Goal: Information Seeking & Learning: Learn about a topic

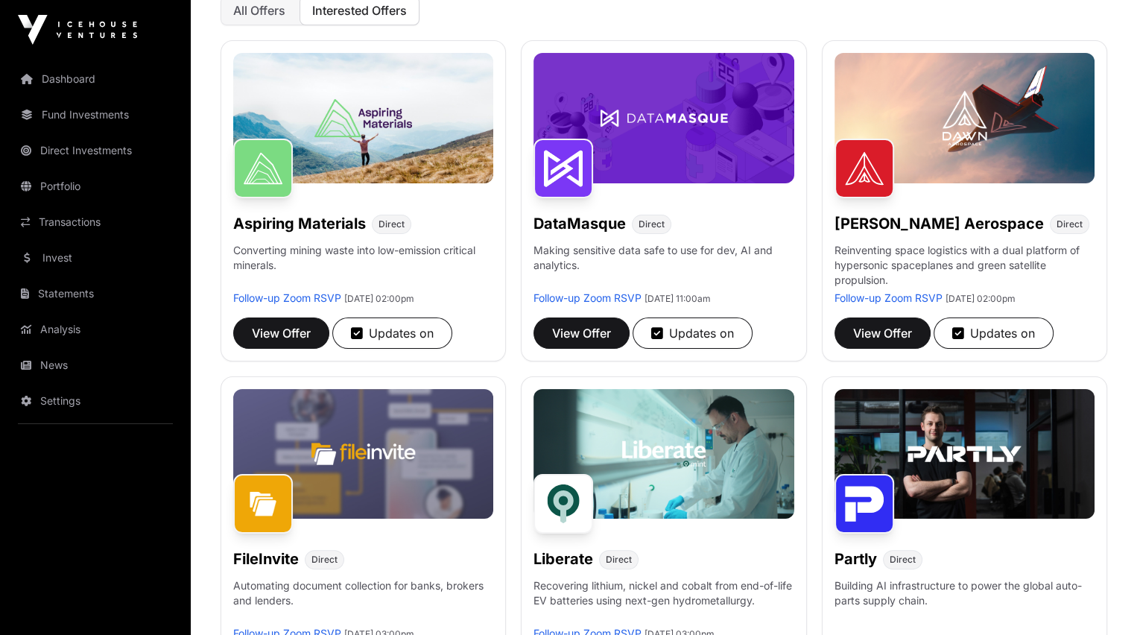
scroll to position [192, 0]
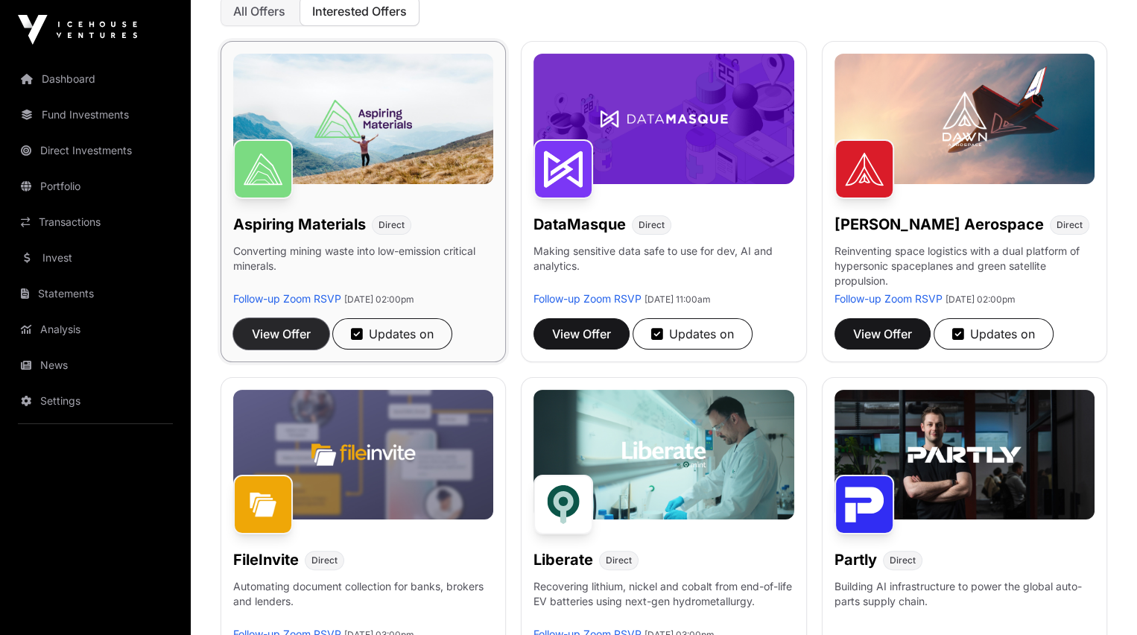
click at [282, 333] on span "View Offer" at bounding box center [281, 334] width 59 height 18
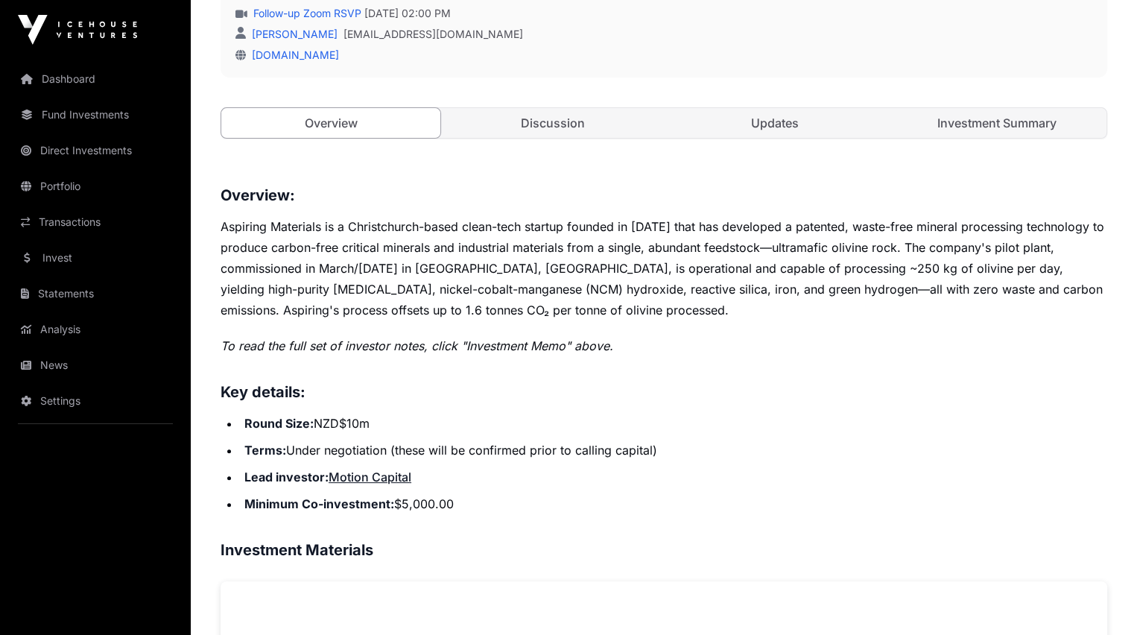
scroll to position [453, 0]
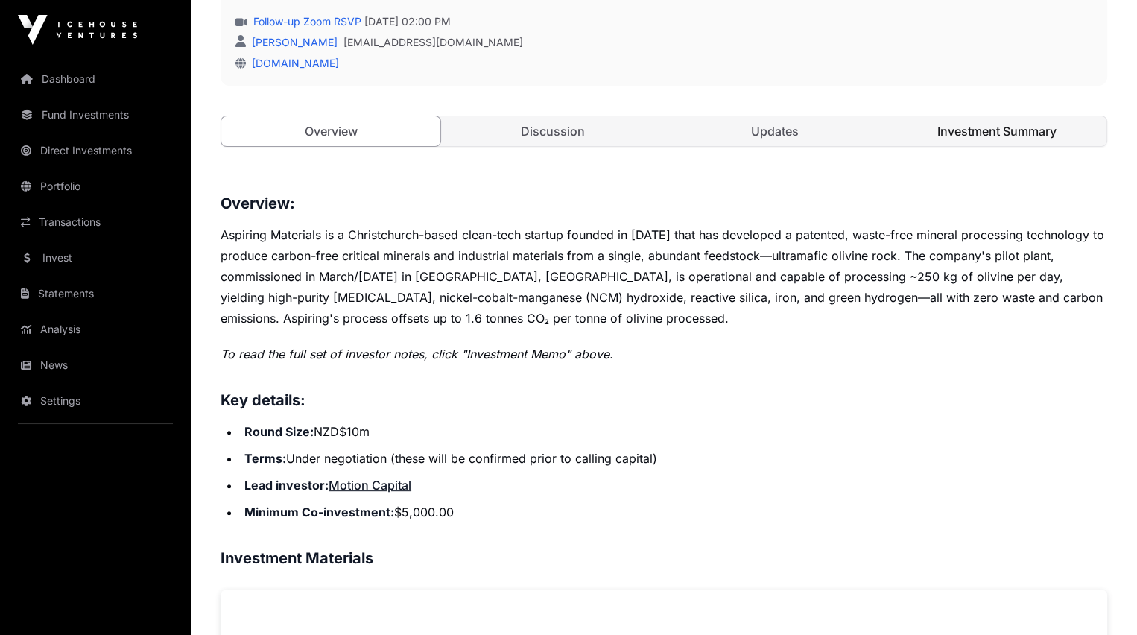
click at [982, 146] on link "Investment Summary" at bounding box center [997, 131] width 219 height 30
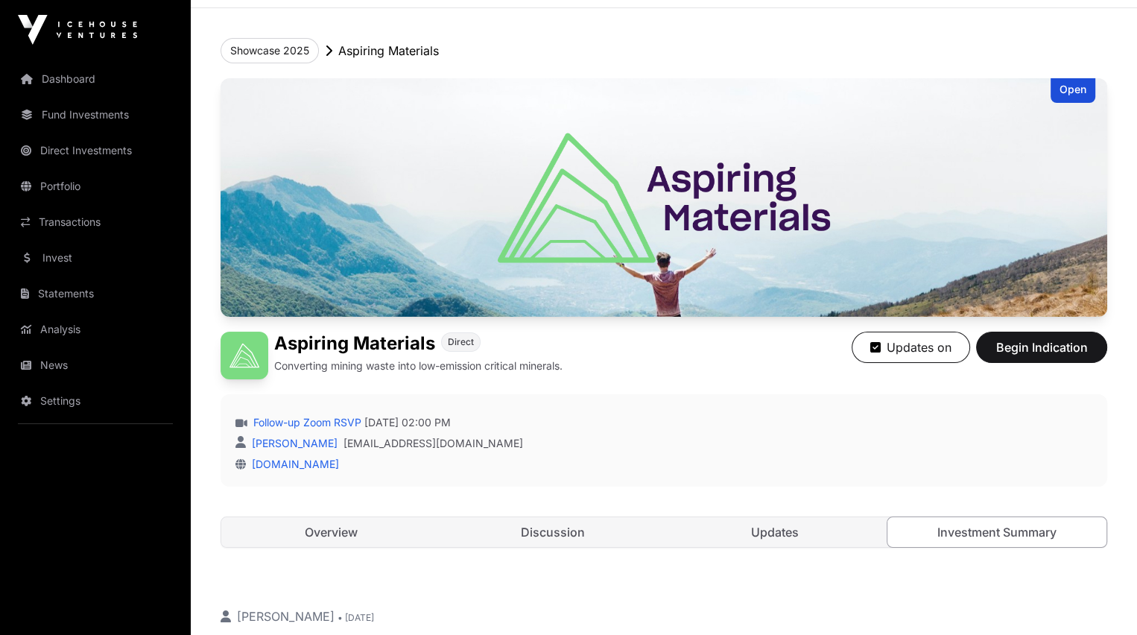
scroll to position [48, 0]
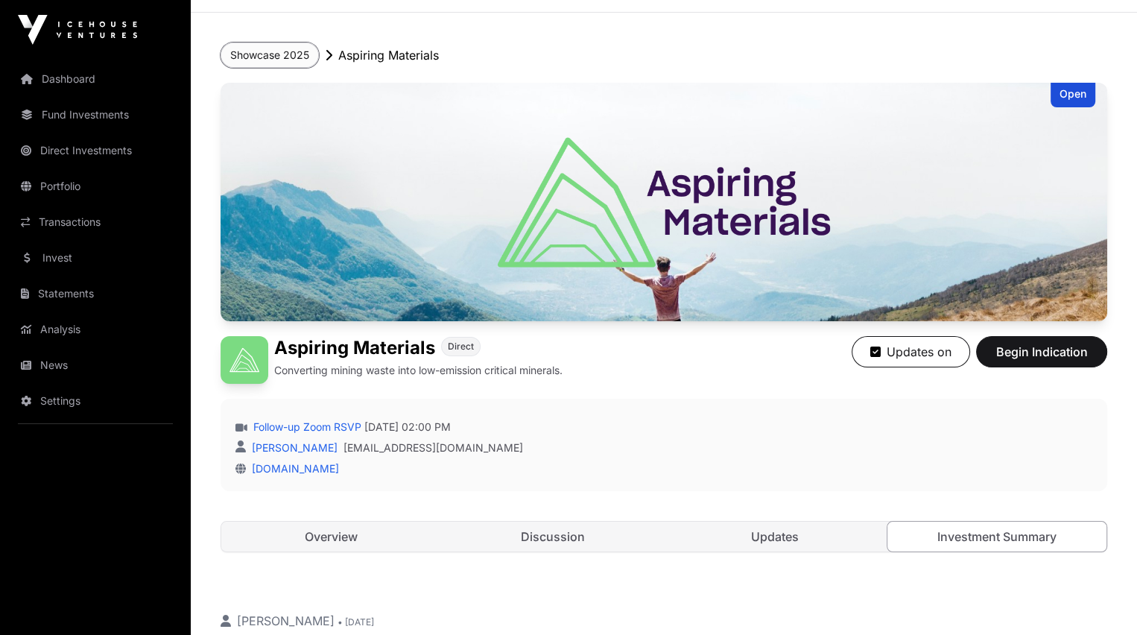
click at [274, 54] on button "Showcase 2025" at bounding box center [270, 54] width 98 height 25
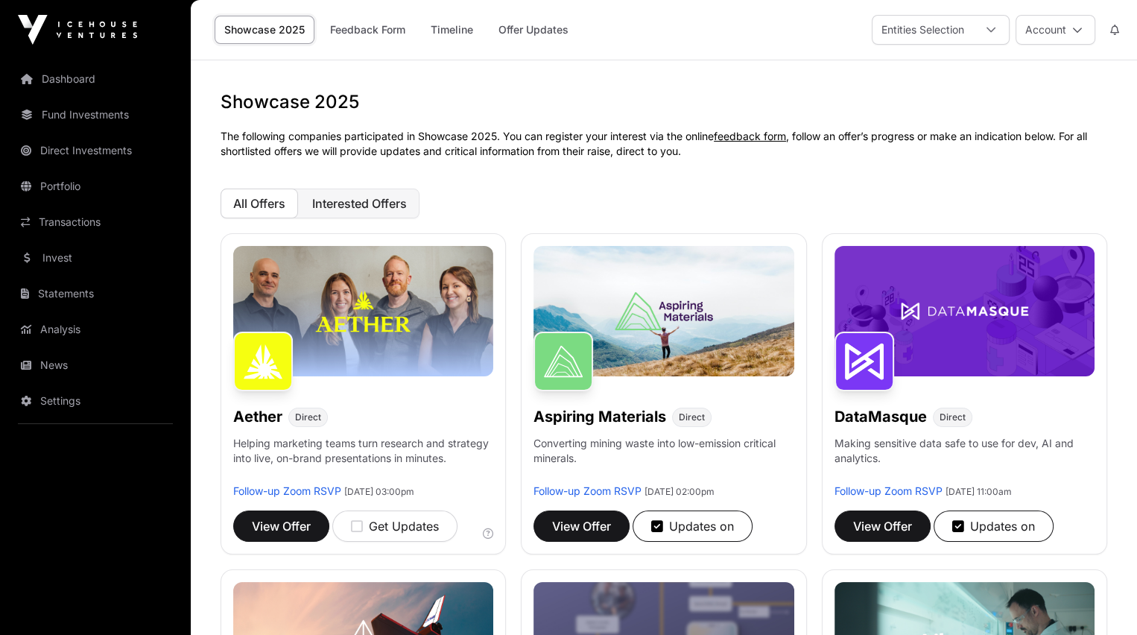
click at [347, 203] on span "Interested Offers" at bounding box center [359, 203] width 95 height 15
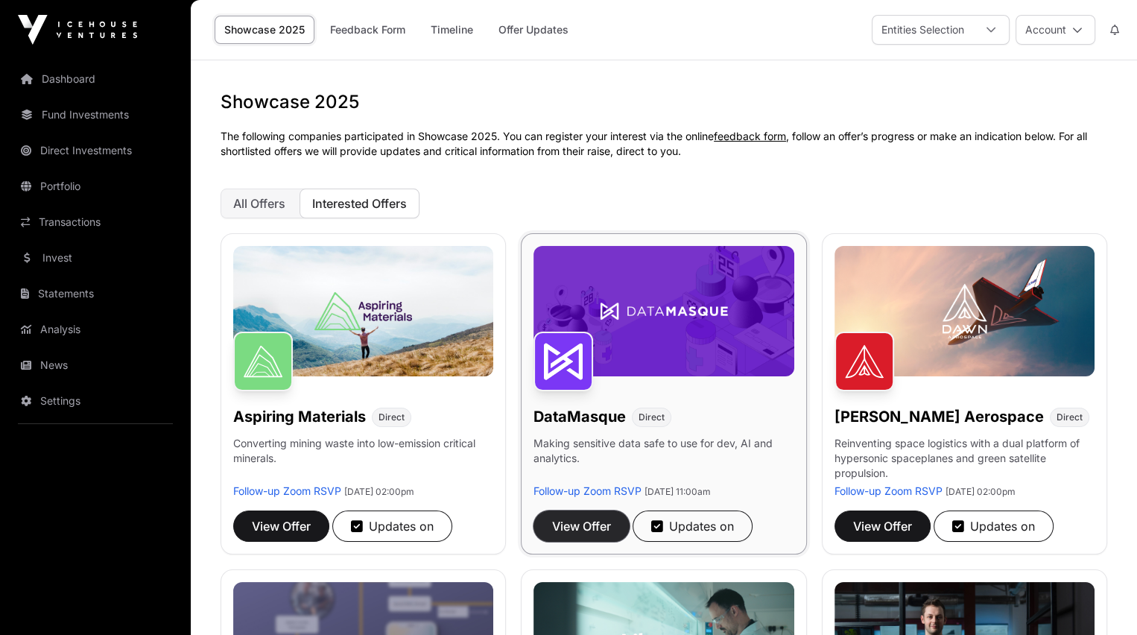
click at [589, 527] on span "View Offer" at bounding box center [581, 526] width 59 height 18
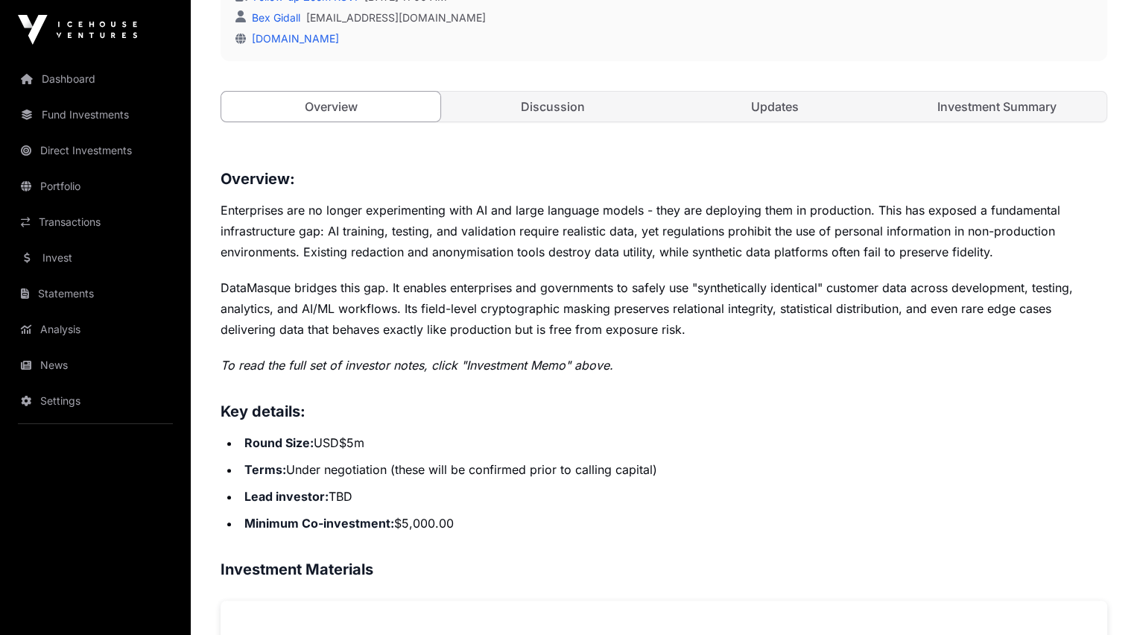
scroll to position [472, 0]
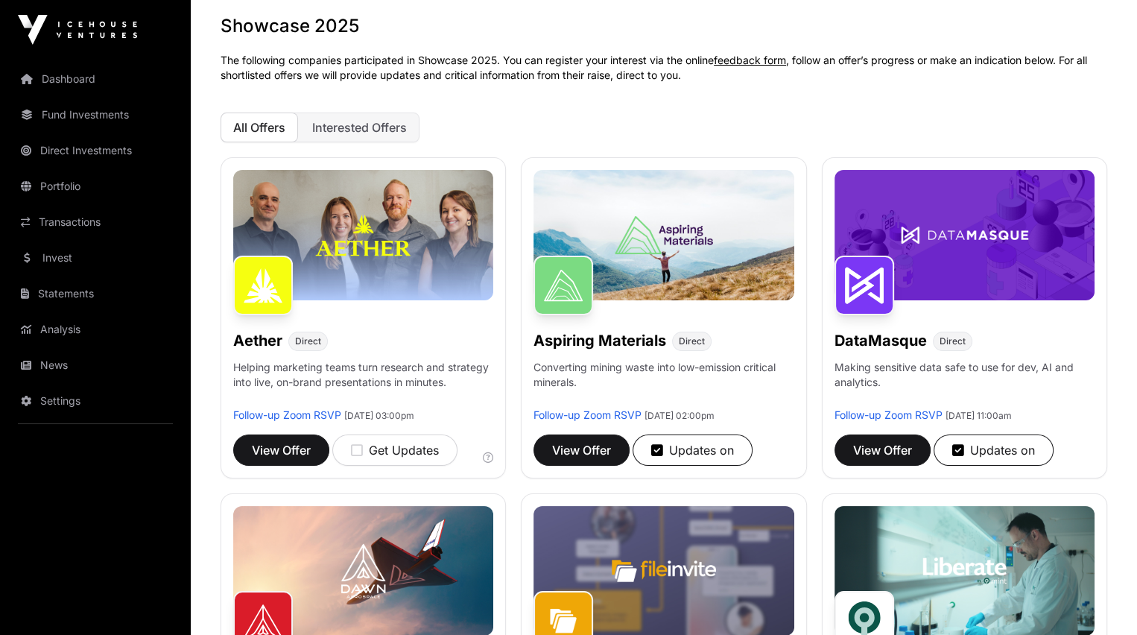
scroll to position [70, 0]
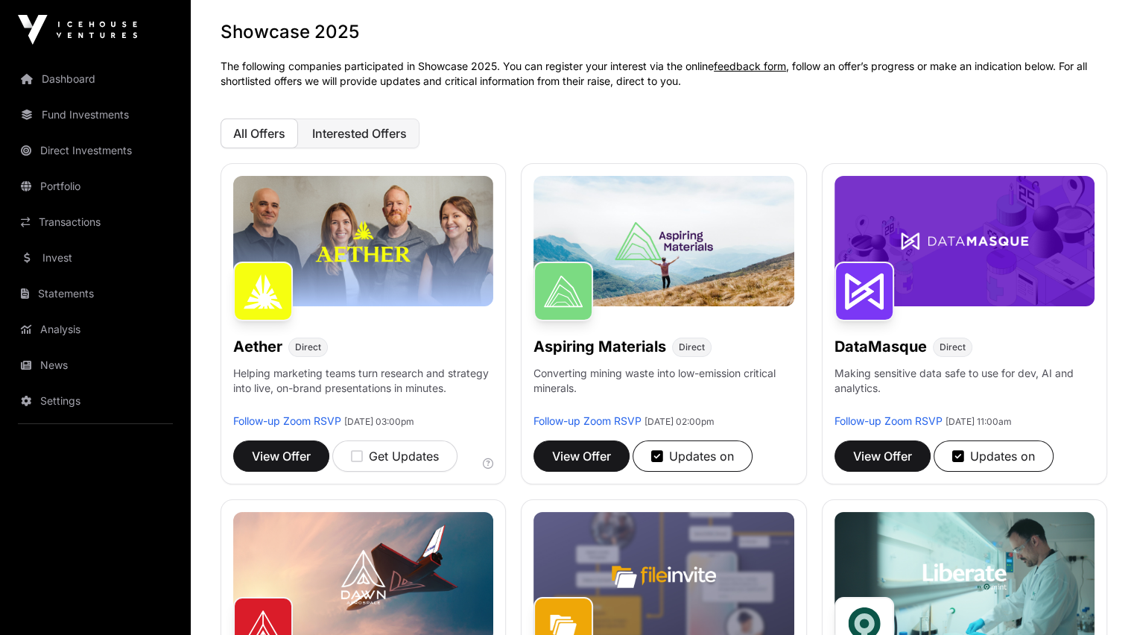
click at [376, 135] on span "Interested Offers" at bounding box center [359, 133] width 95 height 15
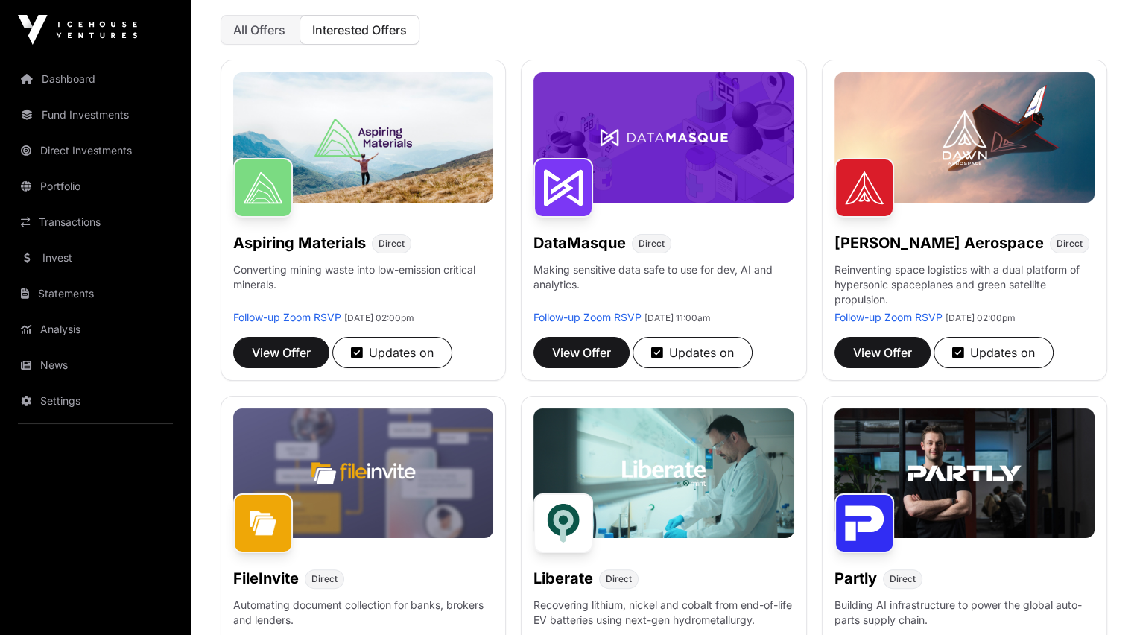
scroll to position [180, 0]
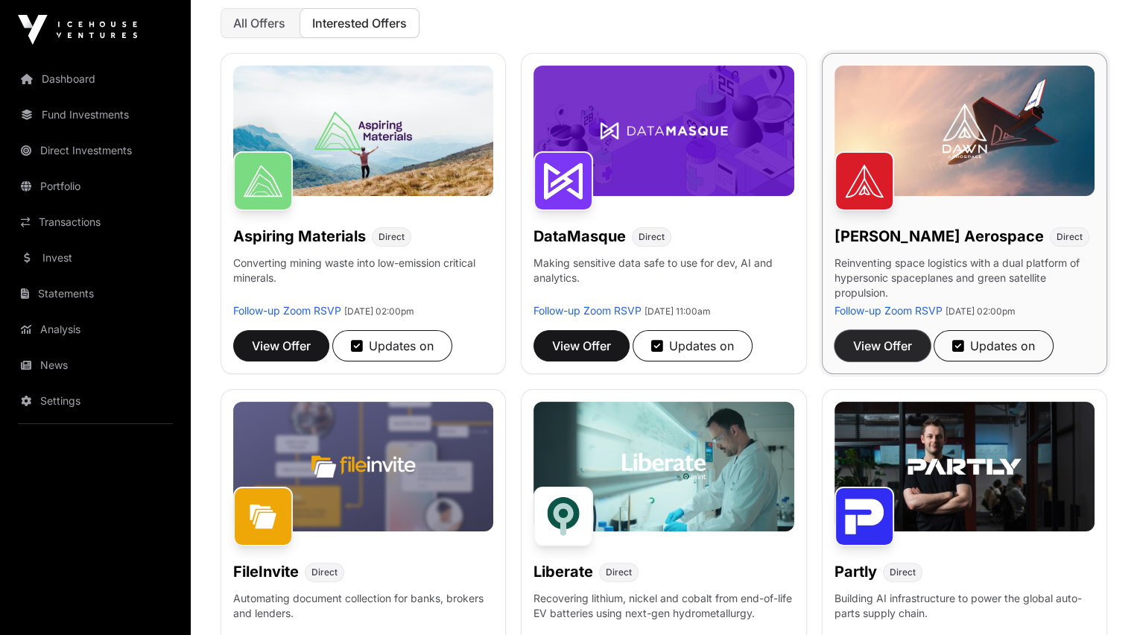
click at [888, 348] on span "View Offer" at bounding box center [882, 346] width 59 height 18
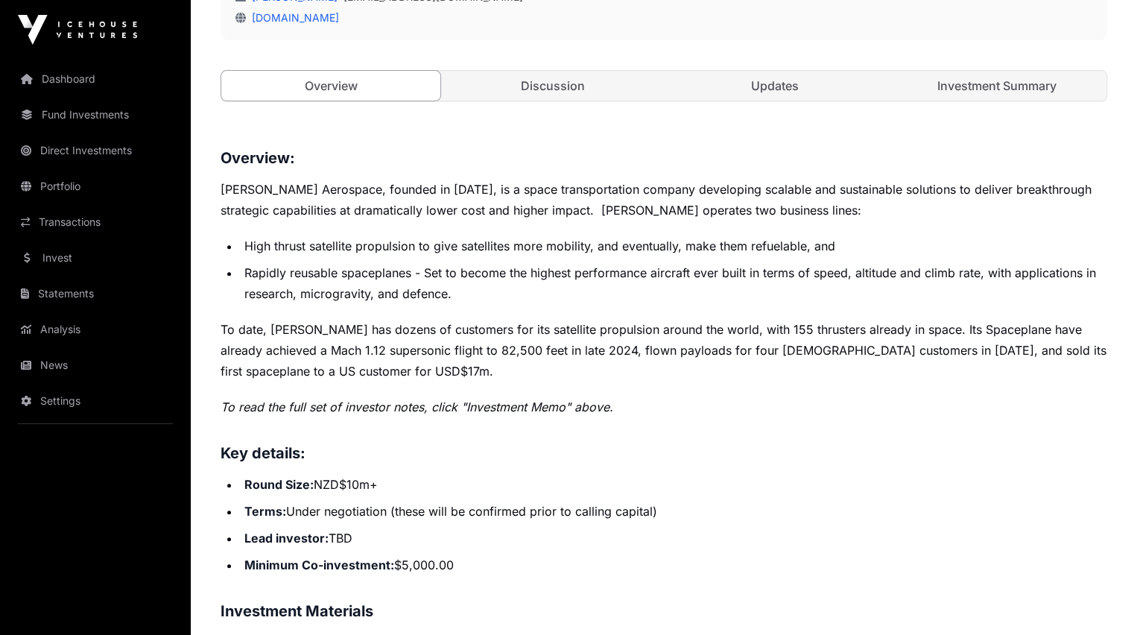
scroll to position [493, 0]
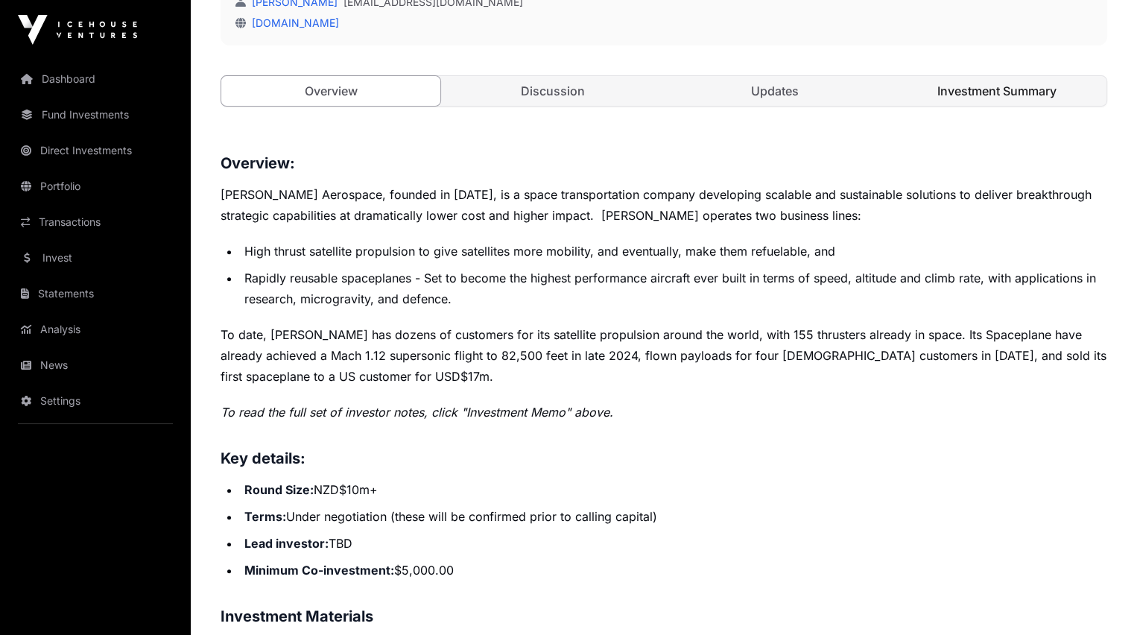
click at [958, 106] on link "Investment Summary" at bounding box center [997, 91] width 219 height 30
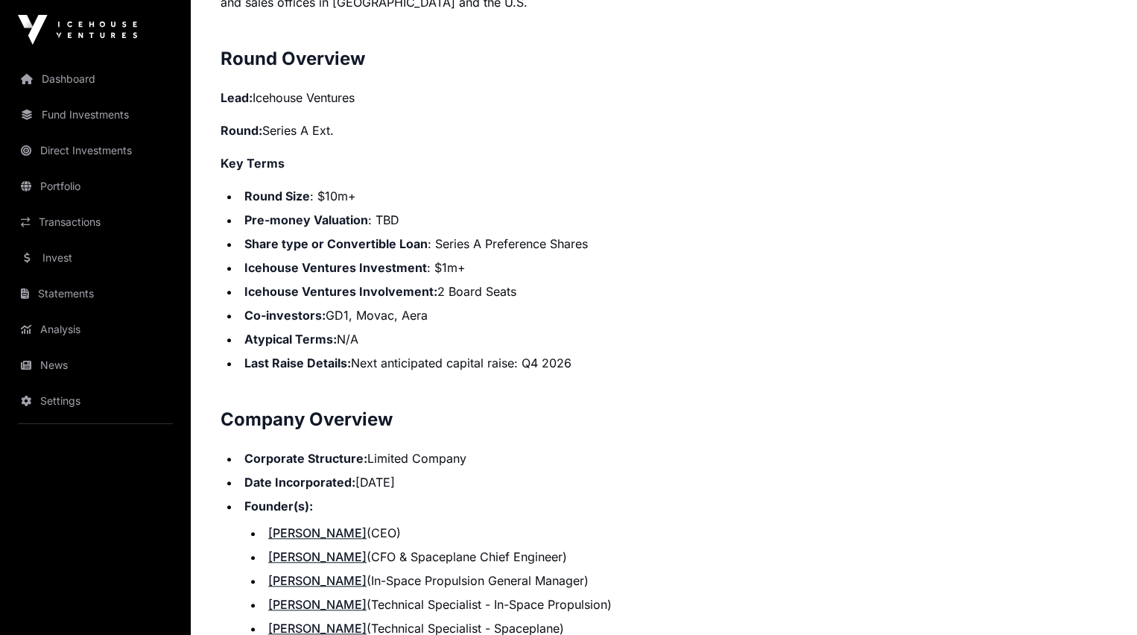
scroll to position [1250, 0]
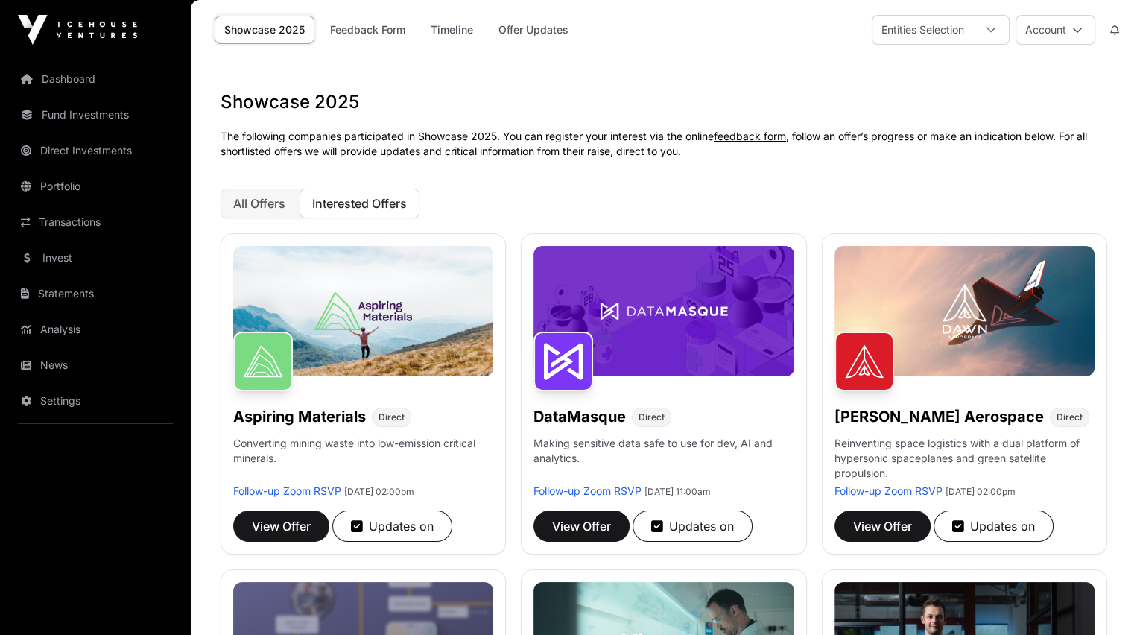
click at [384, 195] on button "Interested Offers" at bounding box center [360, 204] width 120 height 30
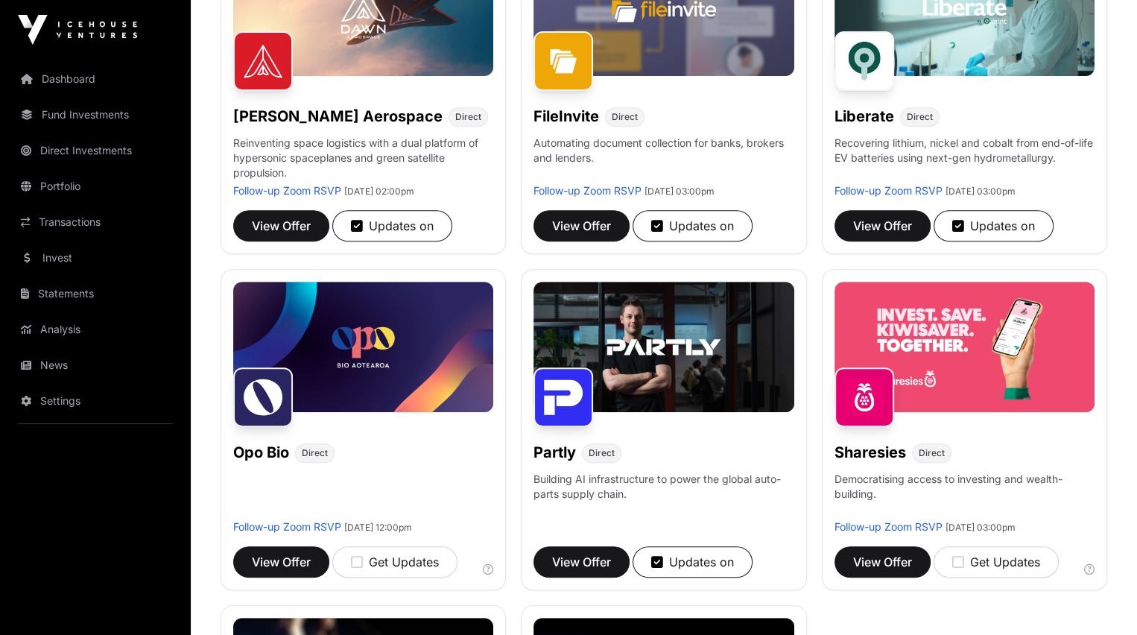
scroll to position [639, 0]
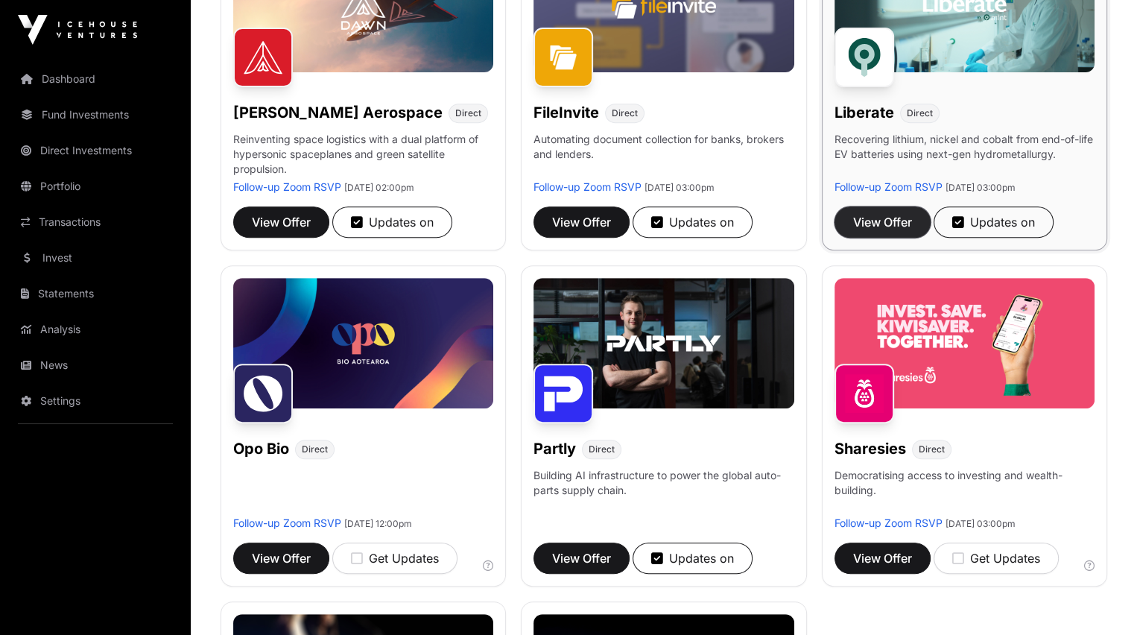
click at [879, 231] on span "View Offer" at bounding box center [882, 222] width 59 height 18
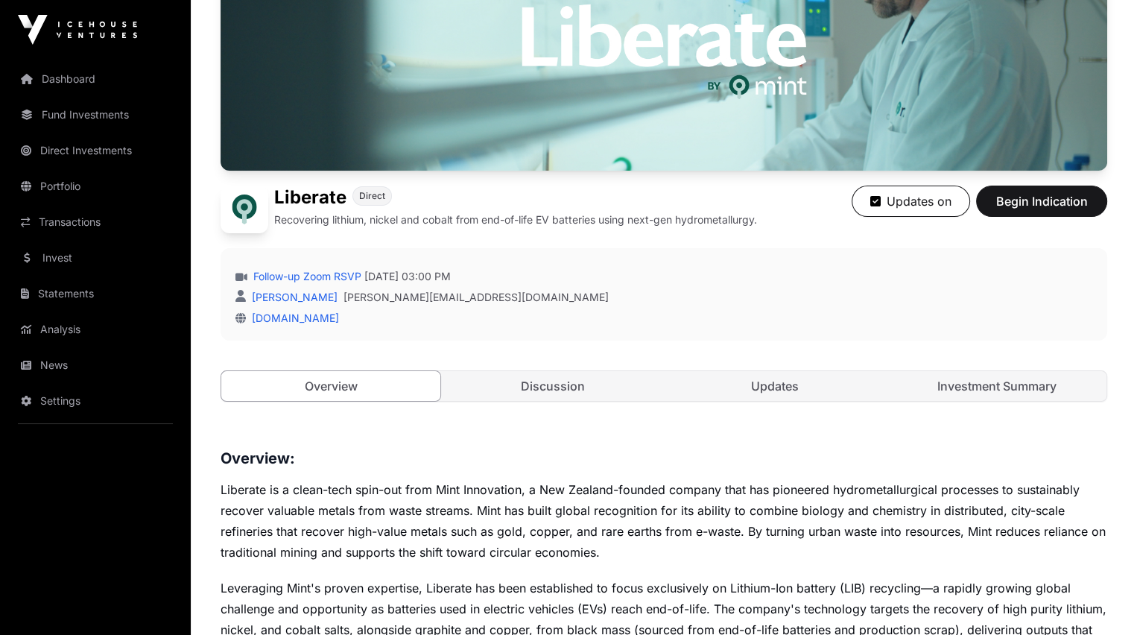
scroll to position [138, 0]
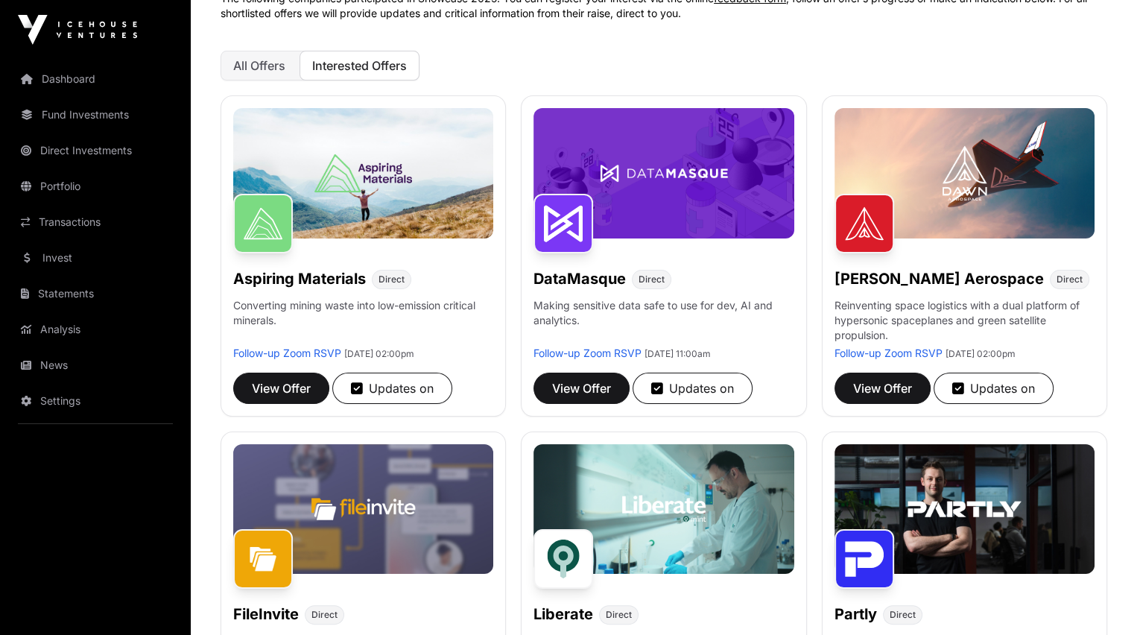
scroll to position [639, 0]
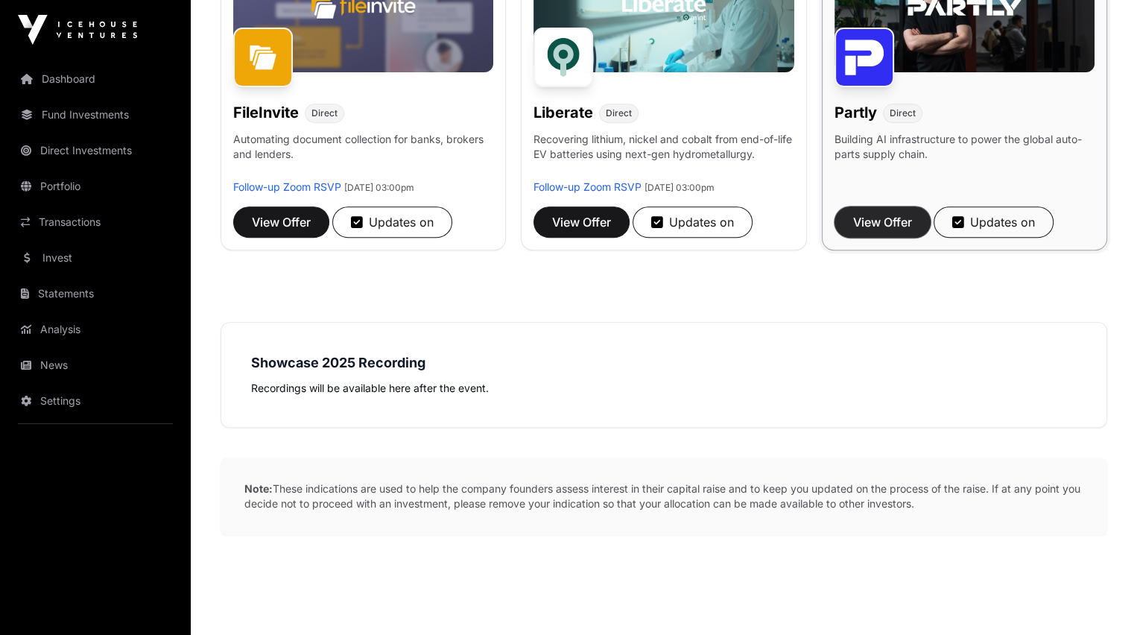
click at [891, 230] on span "View Offer" at bounding box center [882, 222] width 59 height 18
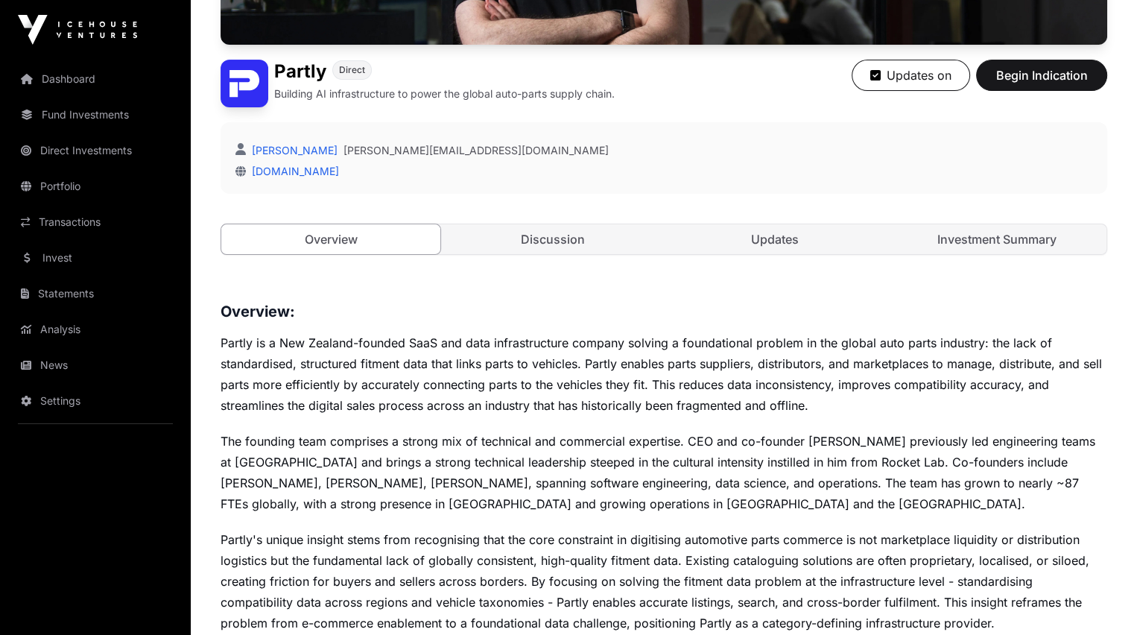
scroll to position [301, 0]
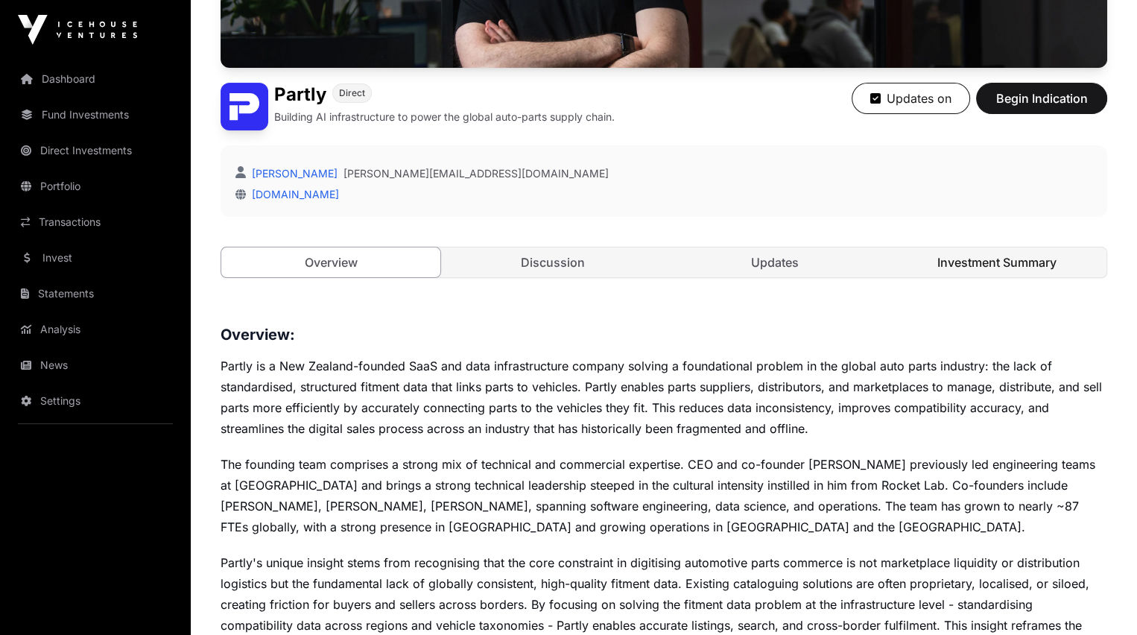
click at [987, 277] on link "Investment Summary" at bounding box center [997, 262] width 219 height 30
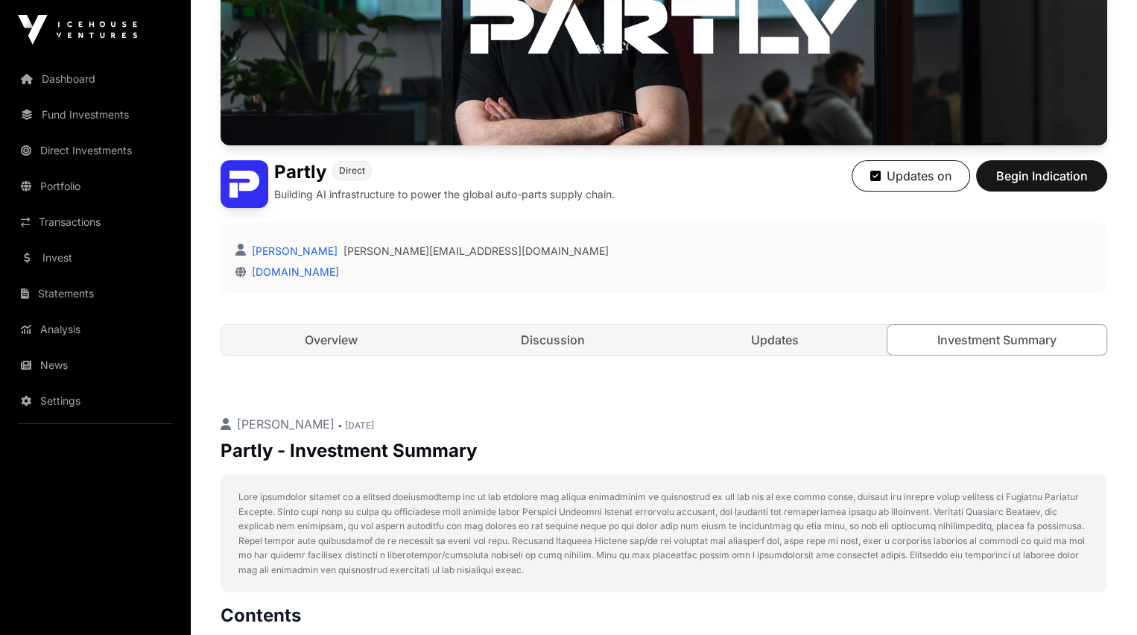
scroll to position [209, 0]
